Goal: Transaction & Acquisition: Book appointment/travel/reservation

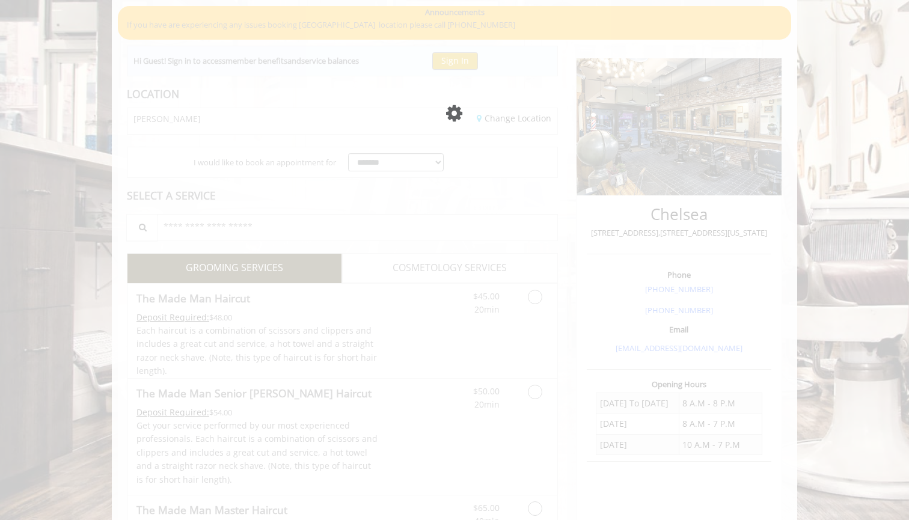
scroll to position [21, 0]
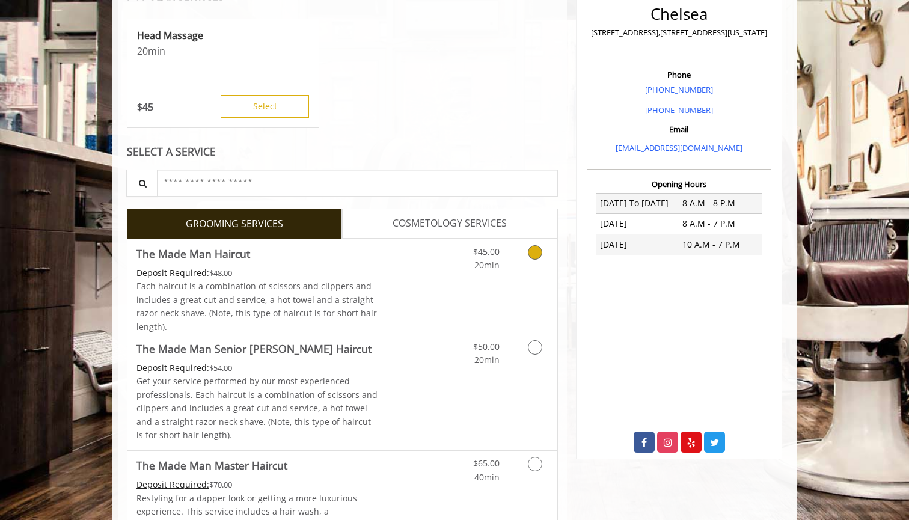
click at [427, 295] on link "Discounted Price" at bounding box center [414, 286] width 72 height 94
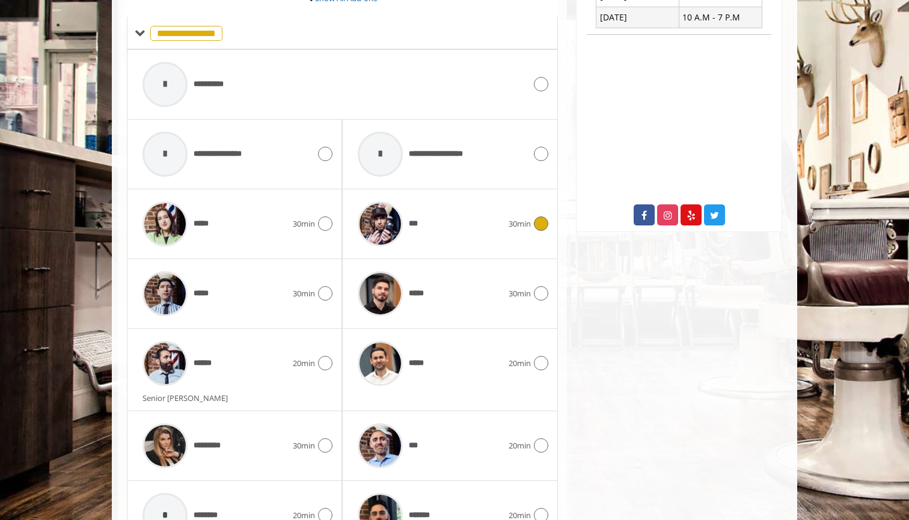
click at [430, 214] on div "***" at bounding box center [430, 223] width 156 height 57
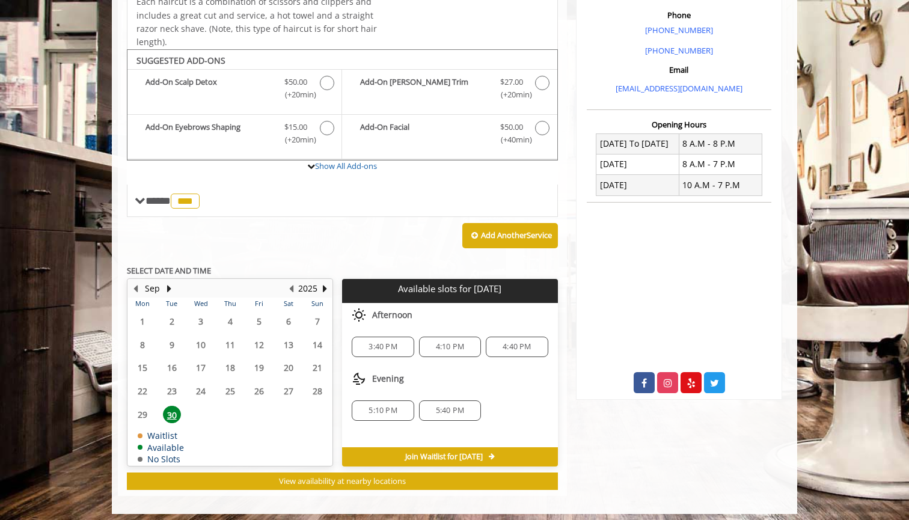
scroll to position [352, 0]
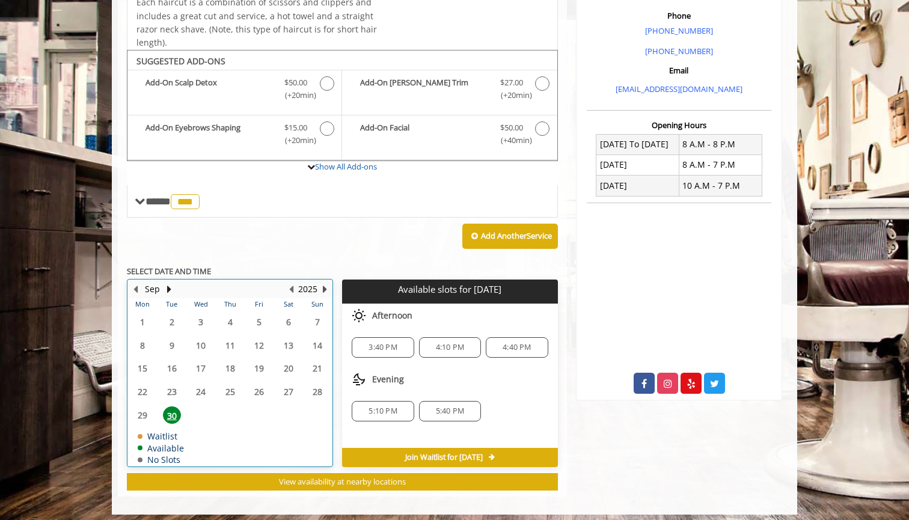
click at [326, 283] on button "Next Year" at bounding box center [325, 289] width 10 height 13
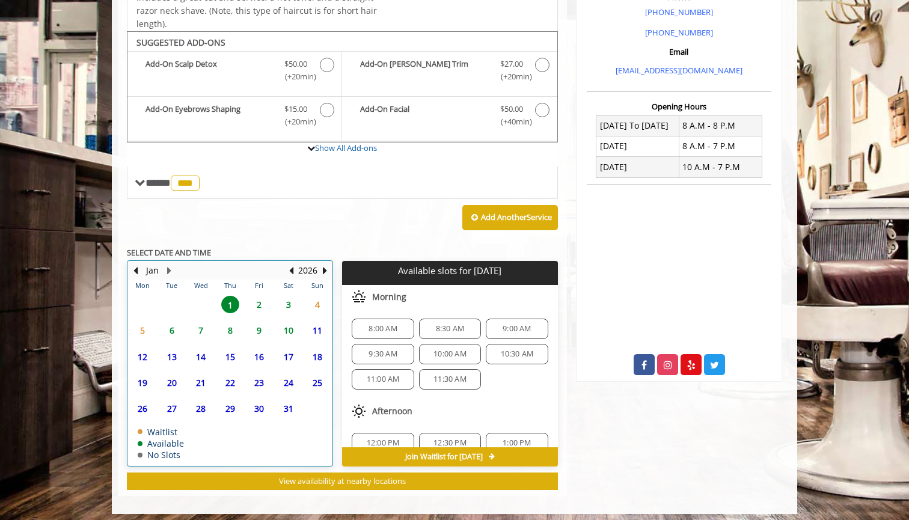
scroll to position [370, 0]
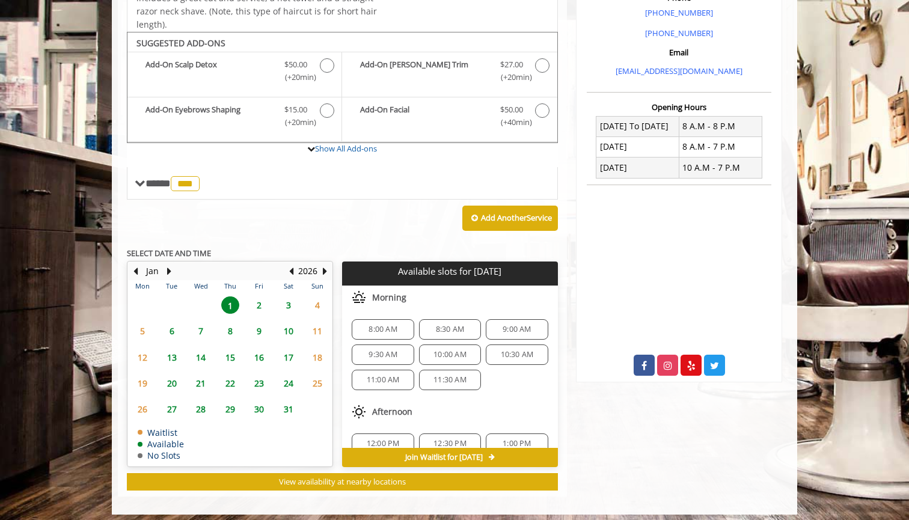
click at [288, 299] on span "3" at bounding box center [289, 304] width 18 height 17
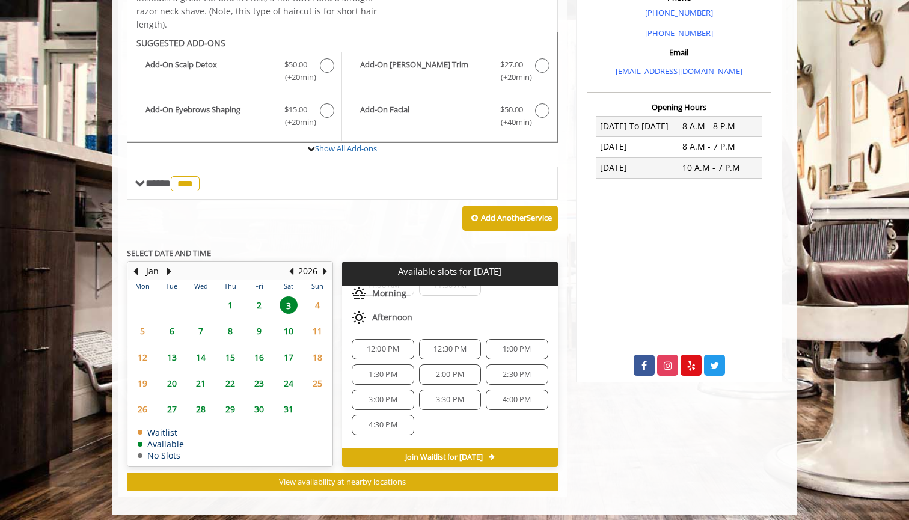
scroll to position [109, 0]
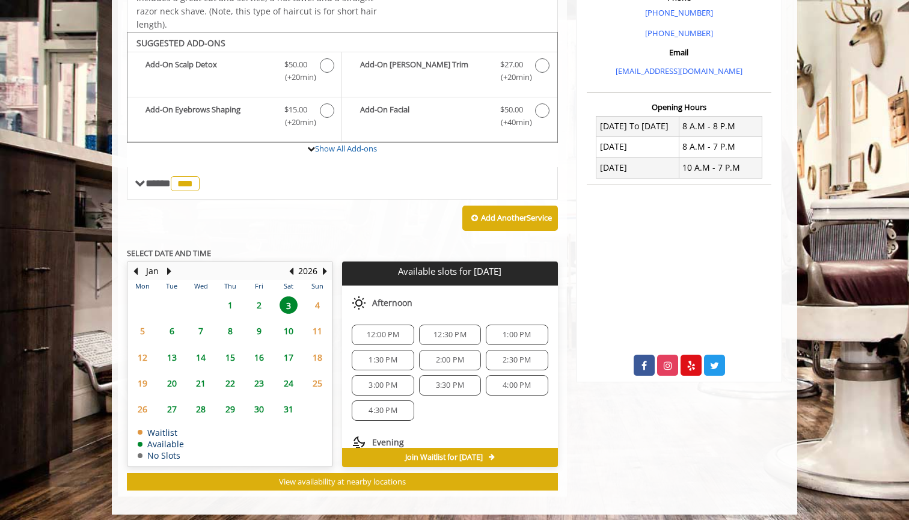
click at [503, 330] on span "1:00 PM" at bounding box center [517, 335] width 28 height 10
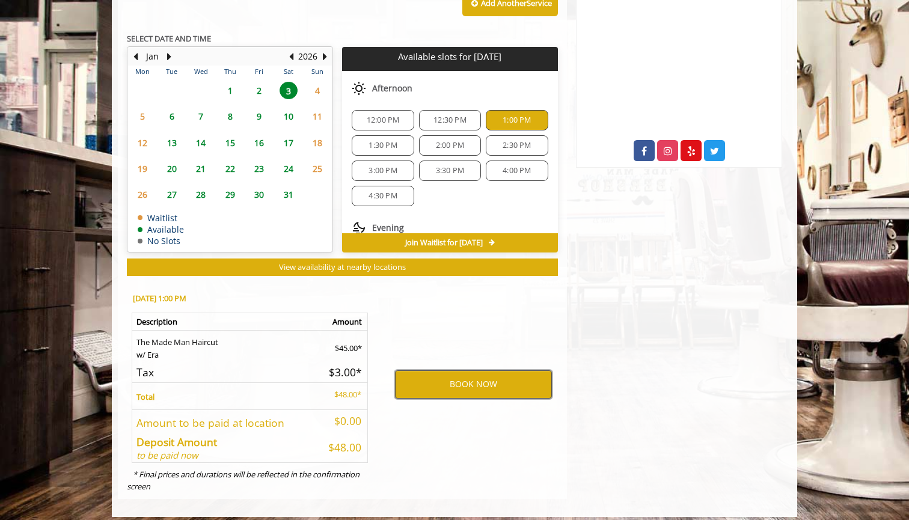
scroll to position [584, 0]
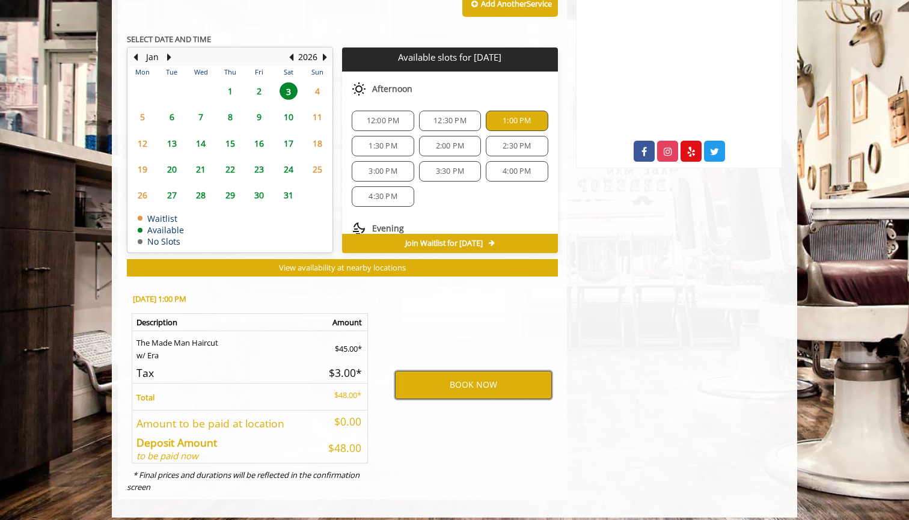
click at [438, 382] on button "BOOK NOW" at bounding box center [473, 385] width 157 height 28
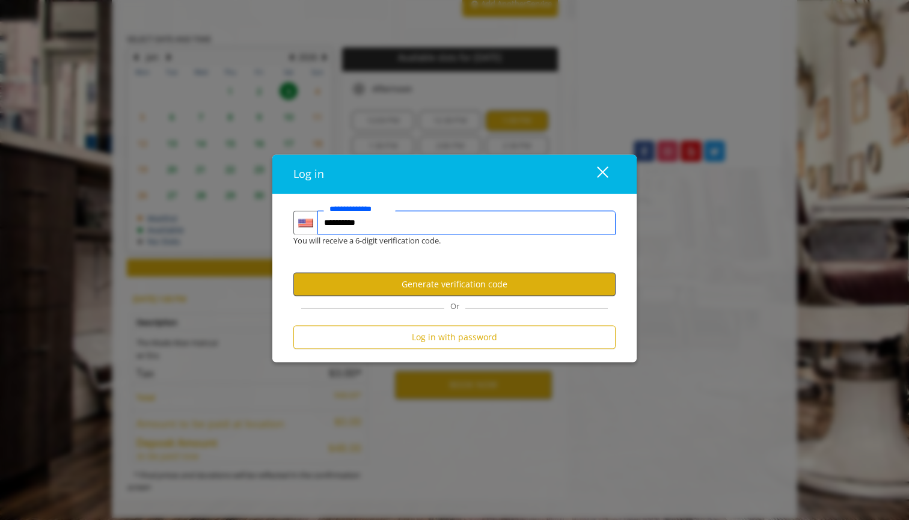
type input "**********"
click at [431, 293] on button "Generate verification code" at bounding box center [454, 284] width 322 height 23
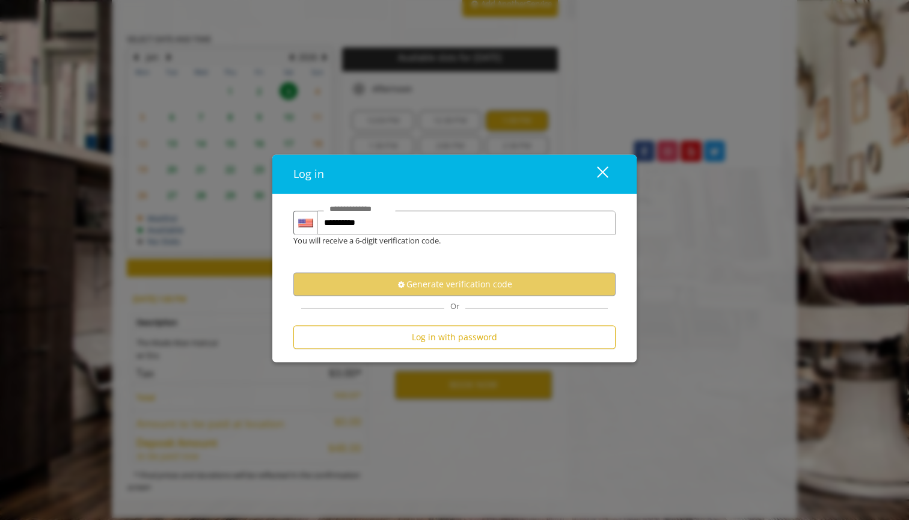
scroll to position [0, 0]
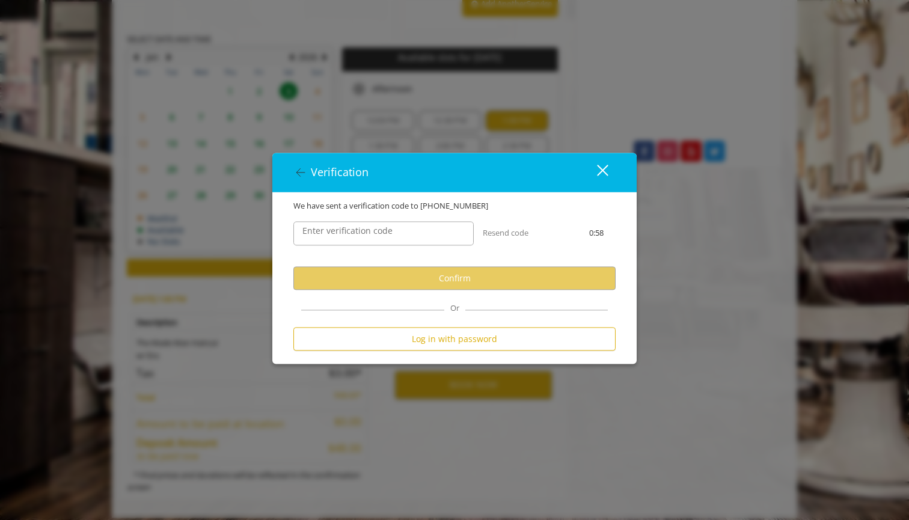
click at [388, 237] on label "Enter verification code" at bounding box center [347, 231] width 102 height 13
click at [388, 237] on input "Enter verification code" at bounding box center [383, 234] width 180 height 24
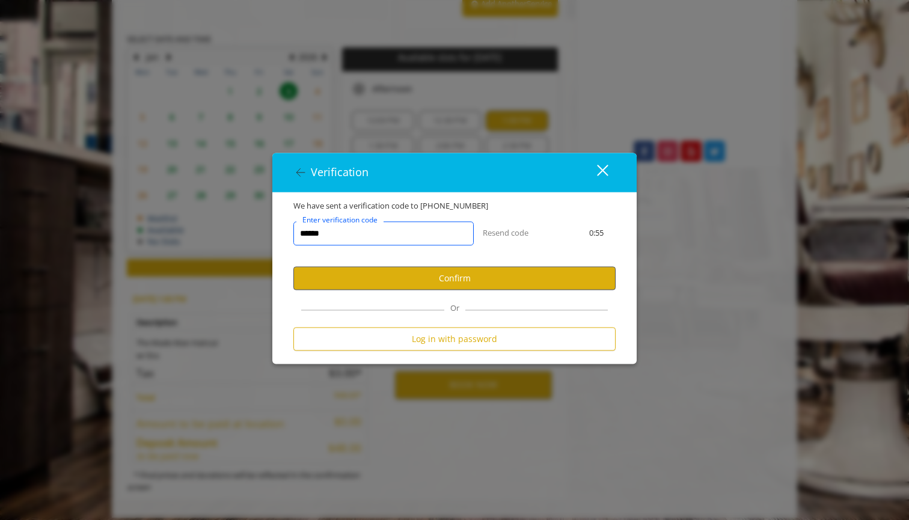
type input "******"
click at [374, 278] on button "Confirm" at bounding box center [454, 278] width 322 height 23
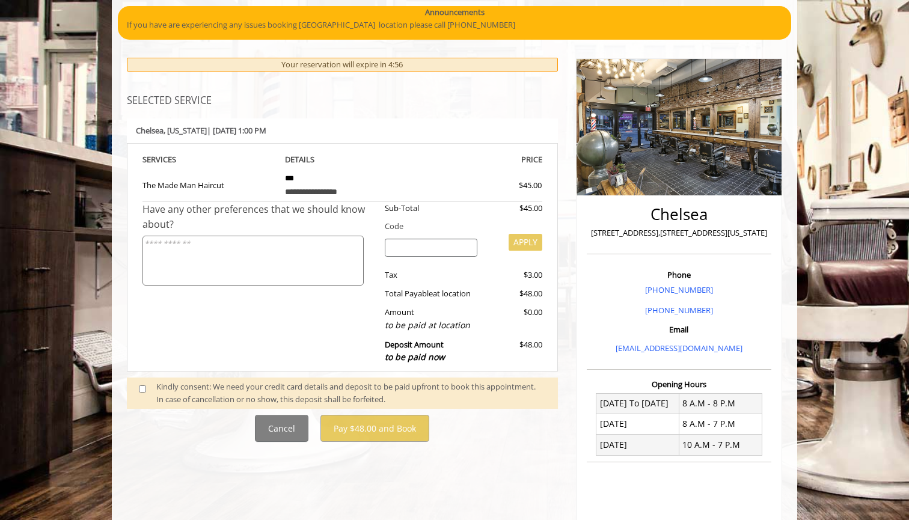
scroll to position [104, 0]
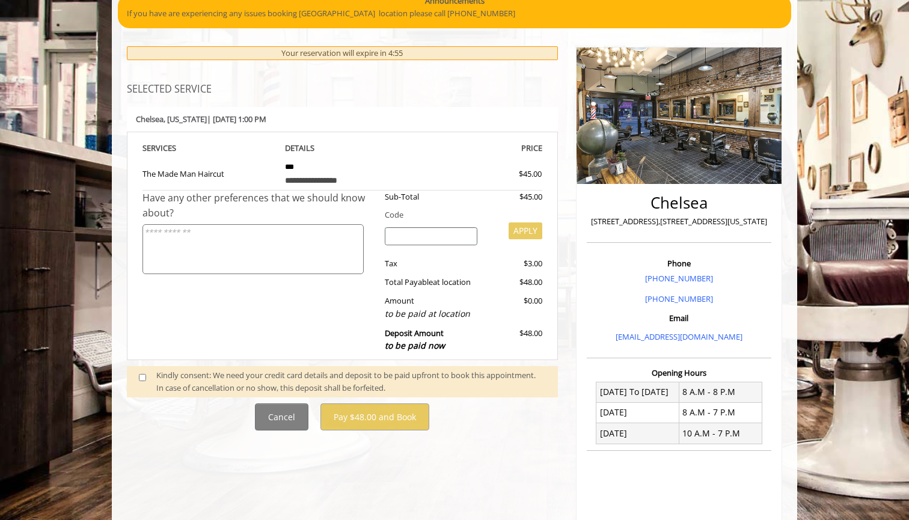
click at [135, 376] on span at bounding box center [147, 381] width 35 height 25
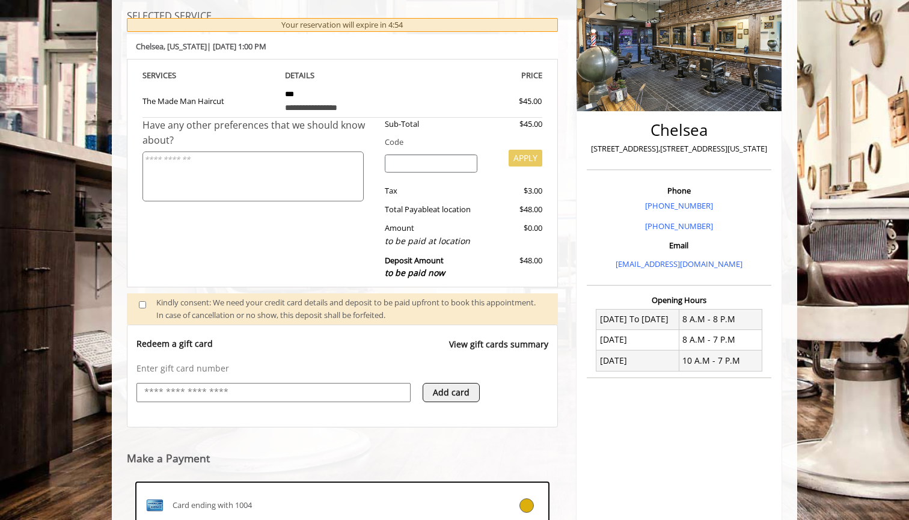
scroll to position [180, 0]
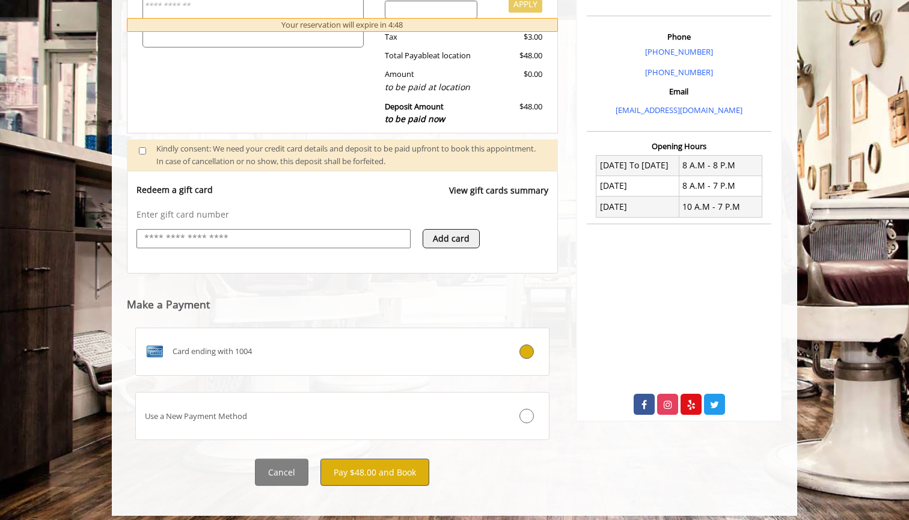
click at [362, 459] on button "Pay $48.00 and Book" at bounding box center [374, 472] width 109 height 27
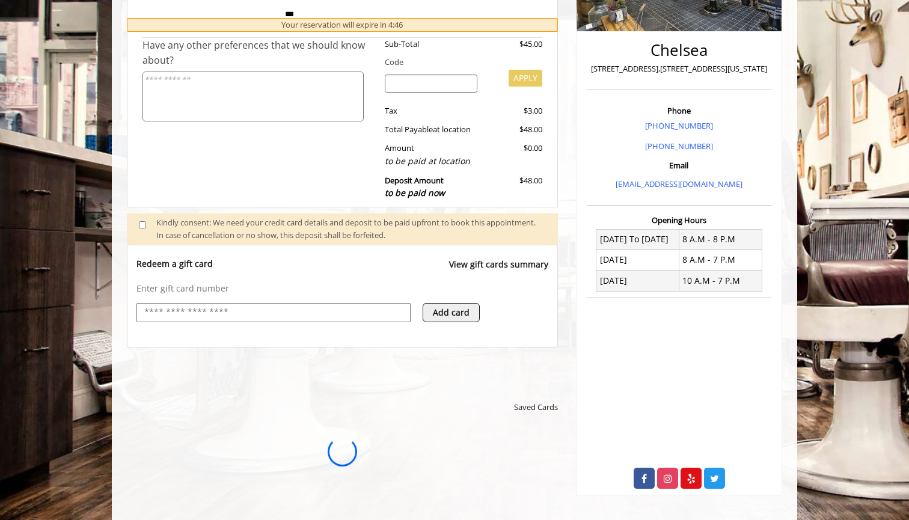
scroll to position [0, 0]
